Goal: Task Accomplishment & Management: Use online tool/utility

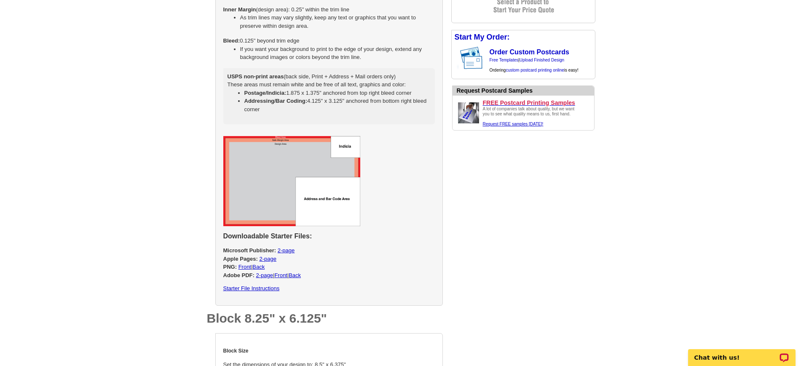
scroll to position [962, 0]
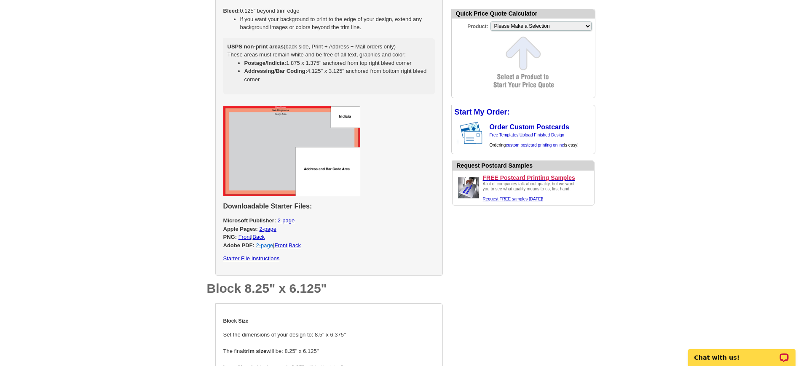
click at [265, 249] on link "2-page" at bounding box center [264, 245] width 17 height 6
select select "2"
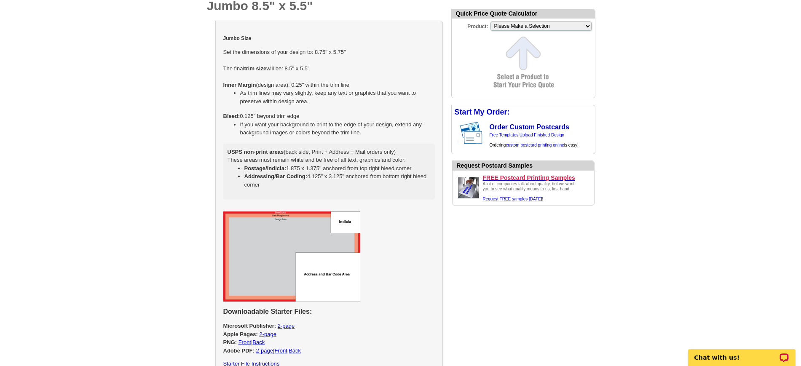
drag, startPoint x: 313, startPoint y: 51, endPoint x: 348, endPoint y: 54, distance: 35.5
click at [348, 54] on td "Jumbo Size Set the dimensions of your design to: 8.75" x 5.75" The final trim s…" at bounding box center [329, 116] width 212 height 177
select select "2"
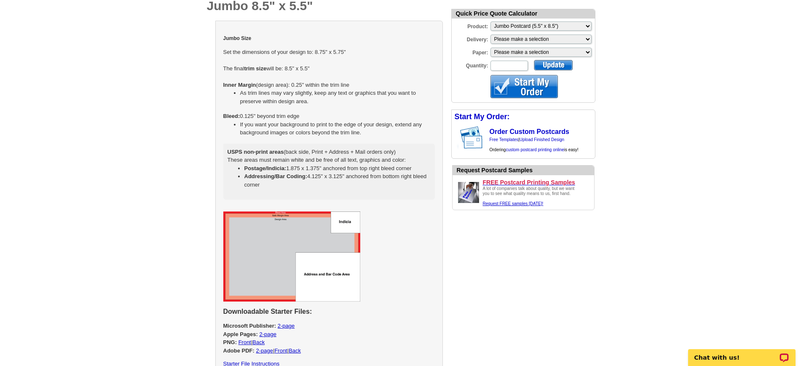
copy td "8.75" x 5.75""
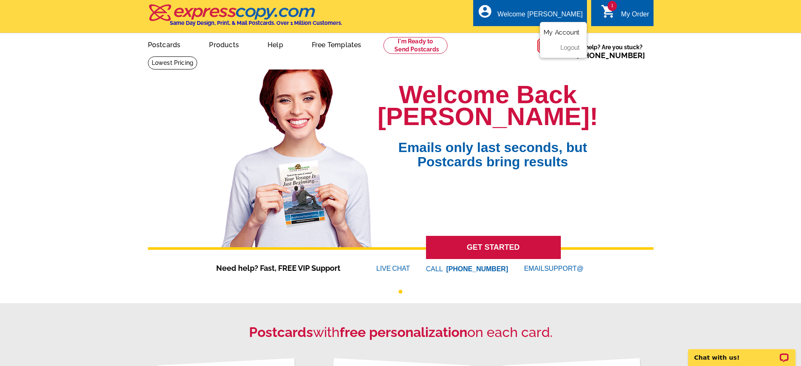
click at [555, 33] on link "My Account" at bounding box center [561, 33] width 36 height 8
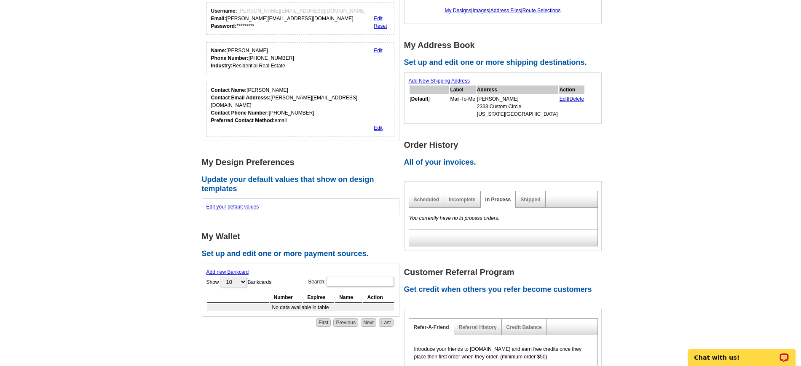
scroll to position [105, 0]
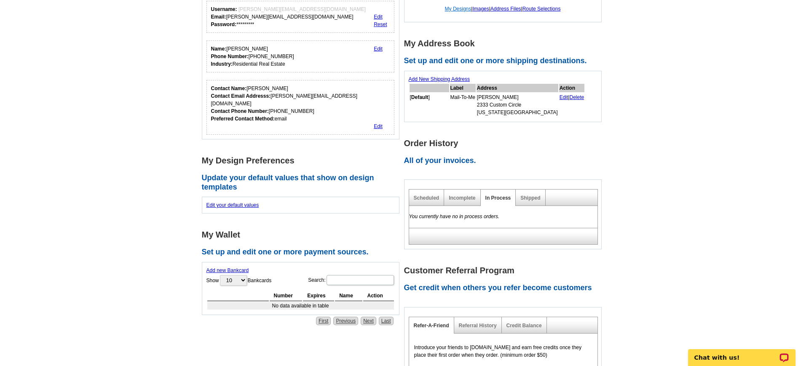
click at [457, 9] on link "My Designs" at bounding box center [458, 9] width 27 height 6
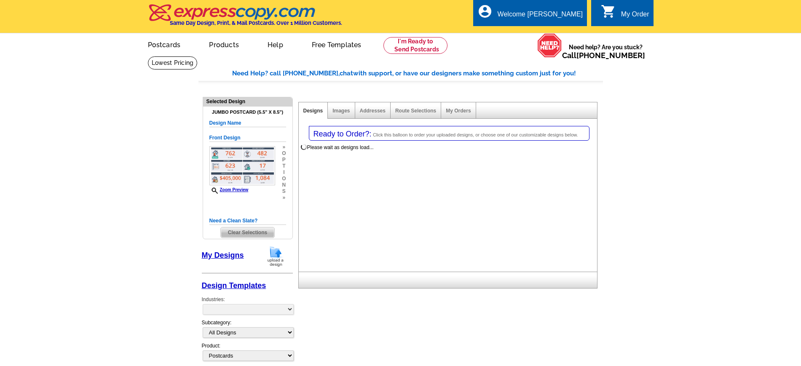
select select "1"
select select "2"
select select "back"
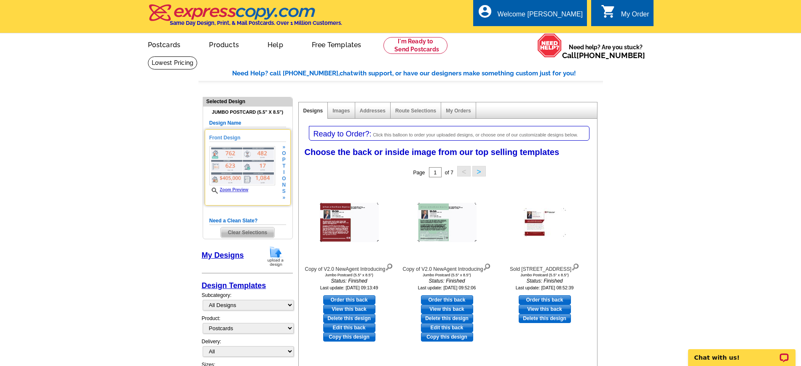
click at [236, 190] on link "Zoom Preview" at bounding box center [228, 189] width 39 height 5
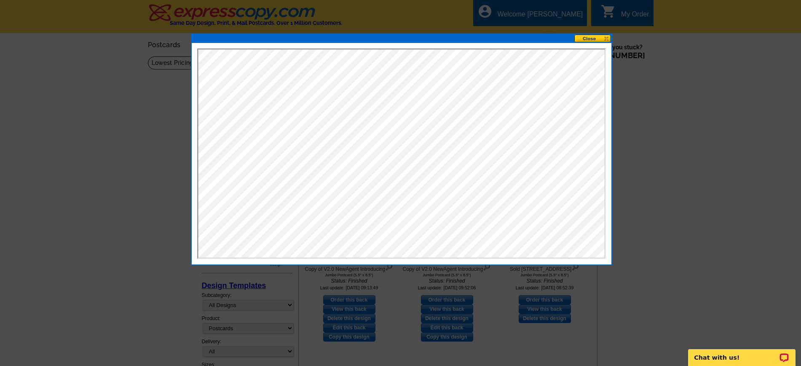
click at [599, 37] on button at bounding box center [592, 39] width 37 height 8
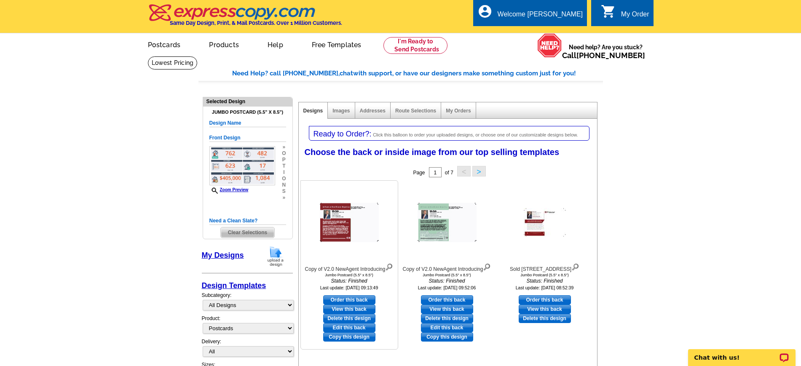
click at [341, 226] on img at bounding box center [349, 222] width 59 height 39
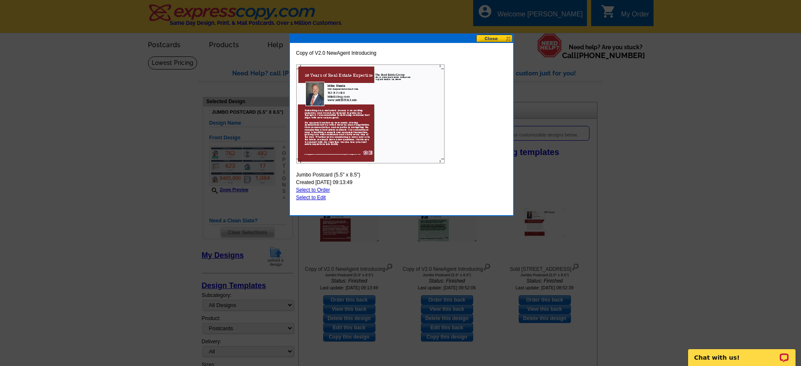
click at [491, 38] on button at bounding box center [494, 39] width 37 height 8
